Goal: Navigation & Orientation: Find specific page/section

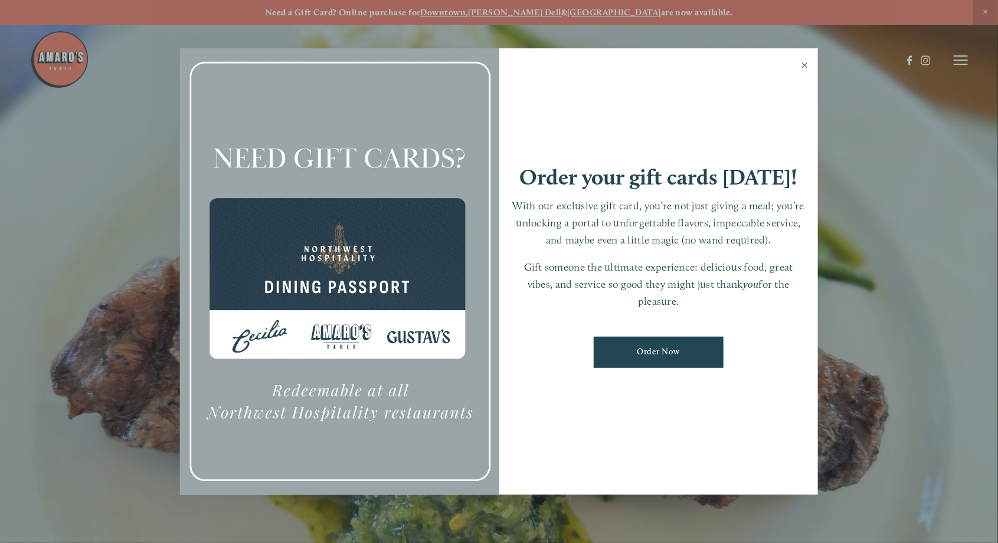
click at [795, 59] on link "Close" at bounding box center [804, 66] width 23 height 33
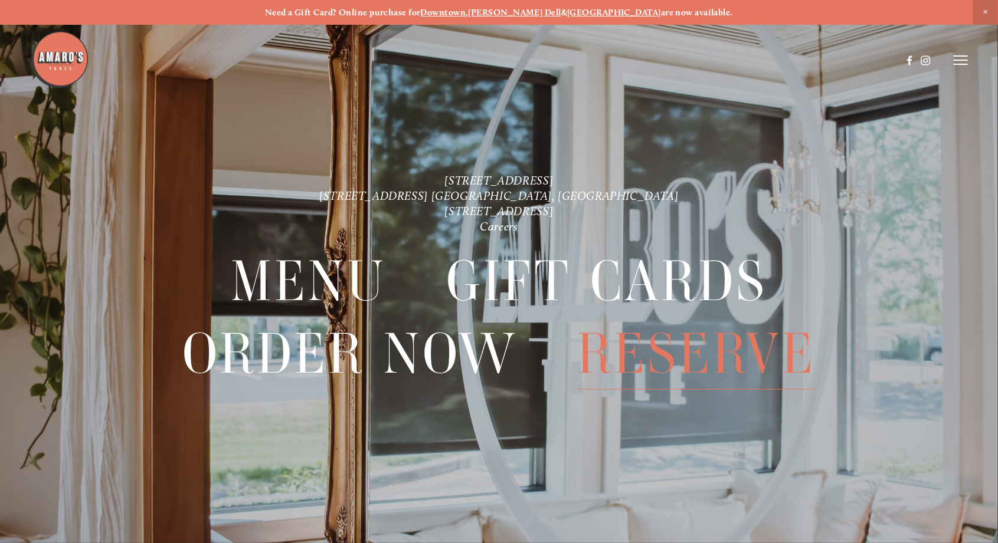
click at [963, 60] on line at bounding box center [960, 60] width 14 height 0
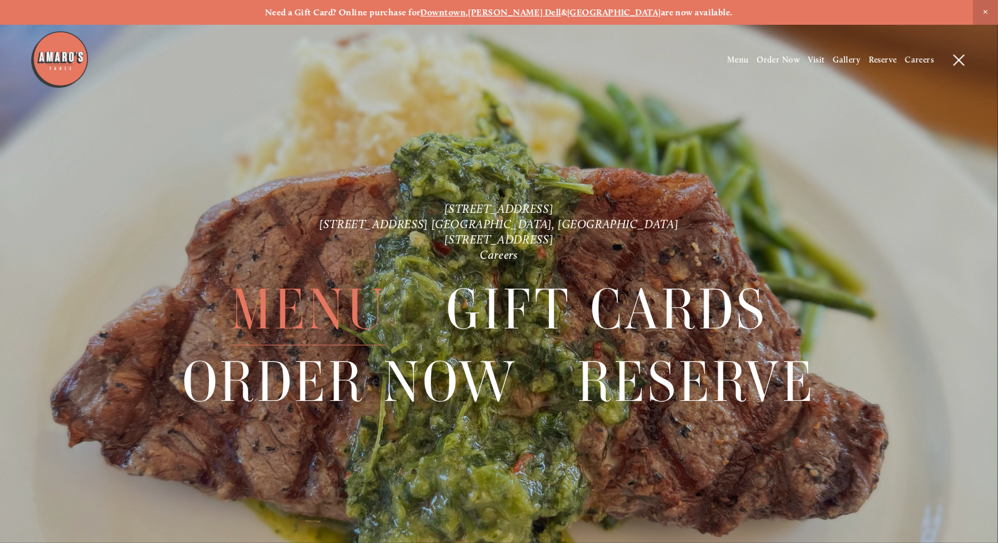
scroll to position [24, 0]
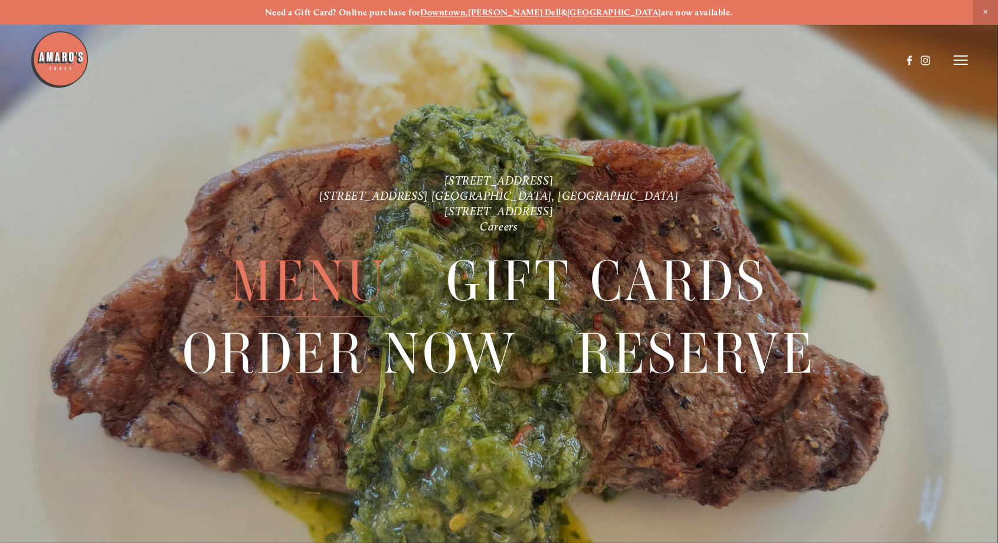
click at [966, 60] on line at bounding box center [960, 60] width 14 height 0
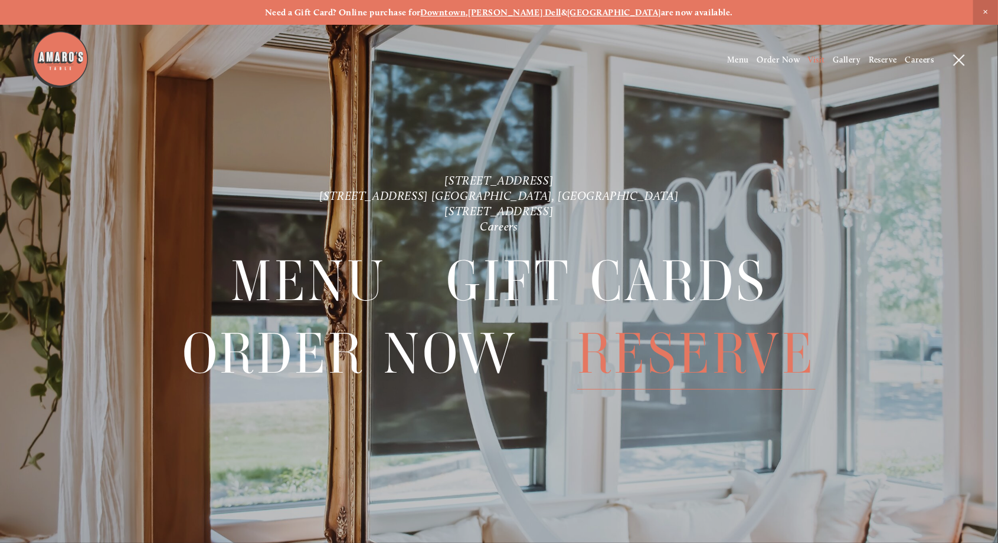
click at [818, 57] on span "Visit" at bounding box center [816, 60] width 17 height 10
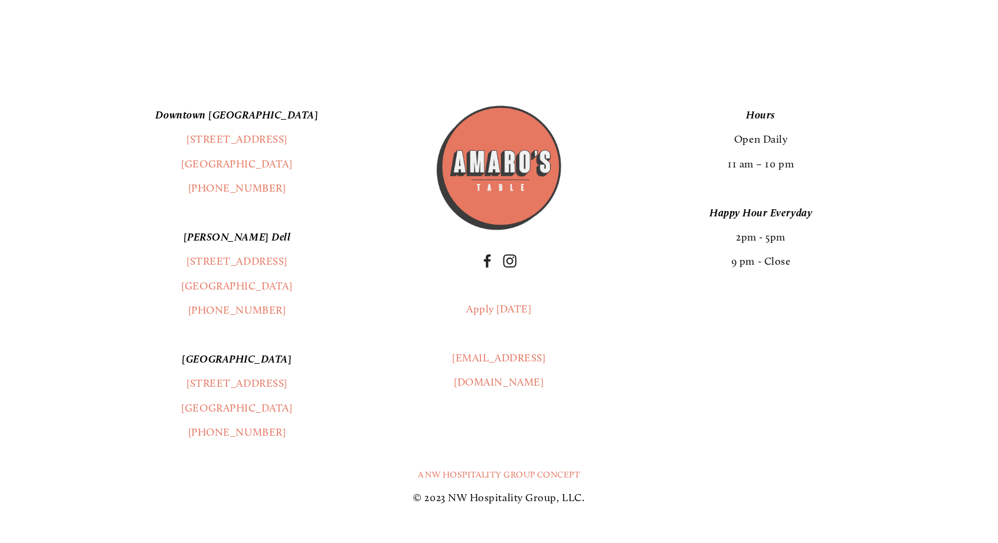
scroll to position [2976, 0]
